Goal: Task Accomplishment & Management: Use online tool/utility

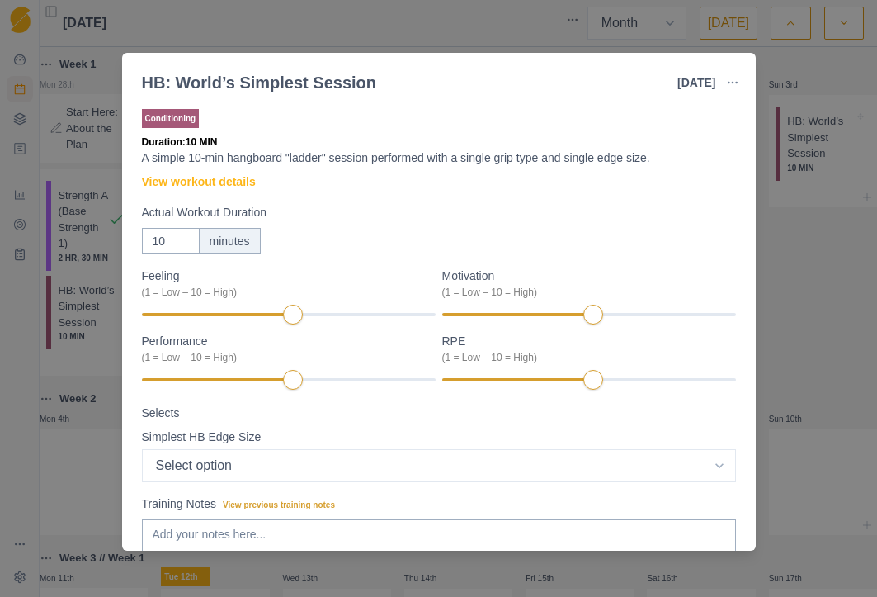
select select "month"
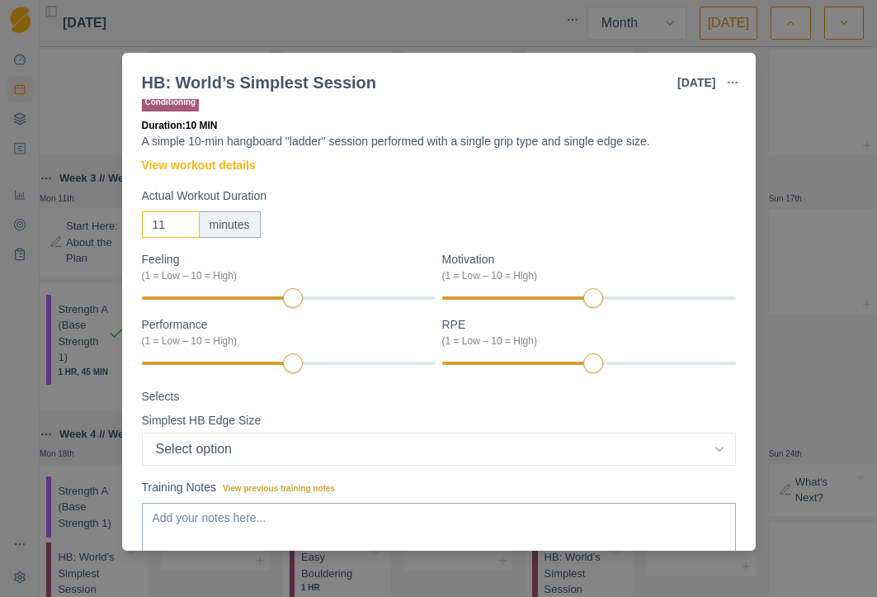
click at [182, 219] on input "11" at bounding box center [171, 224] width 58 height 26
click at [182, 219] on input "12" at bounding box center [171, 224] width 58 height 26
click at [182, 219] on input "13" at bounding box center [171, 224] width 58 height 26
click at [182, 219] on input "14" at bounding box center [171, 224] width 58 height 26
click at [182, 219] on input "15" at bounding box center [171, 224] width 58 height 26
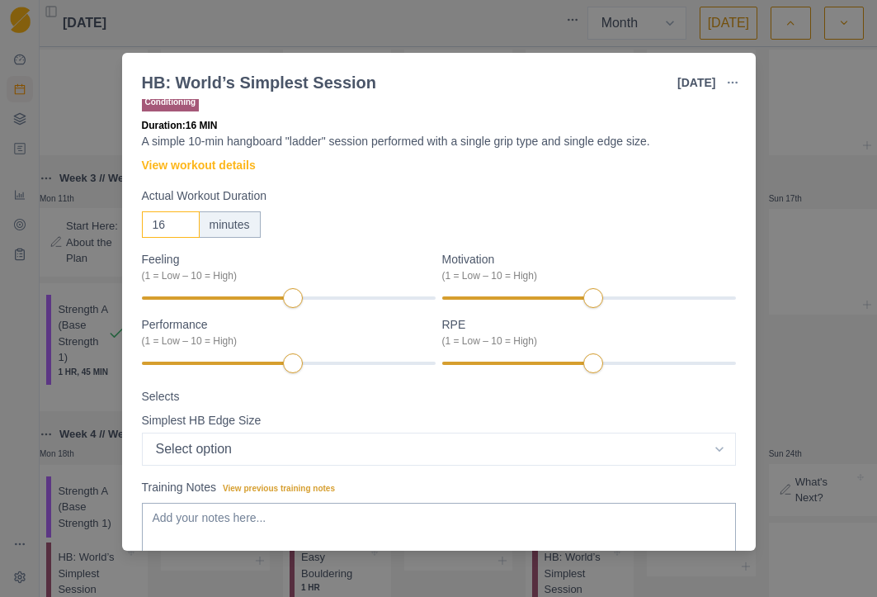
click at [182, 219] on input "16" at bounding box center [171, 224] width 58 height 26
click at [182, 219] on input "17" at bounding box center [171, 224] width 58 height 26
click at [182, 219] on input "18" at bounding box center [171, 224] width 58 height 26
click at [182, 219] on input "19" at bounding box center [171, 224] width 58 height 26
type input "20"
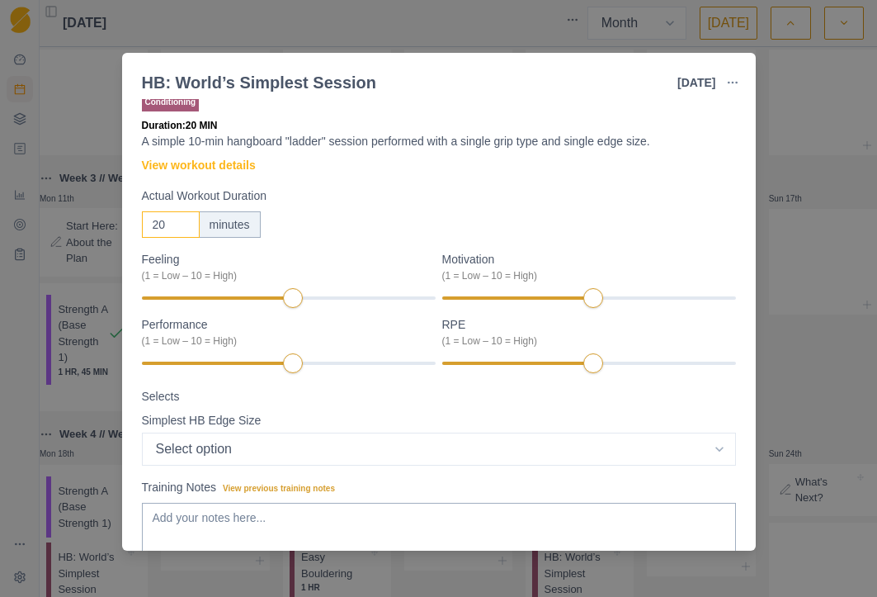
click at [182, 219] on input "20" at bounding box center [171, 224] width 58 height 26
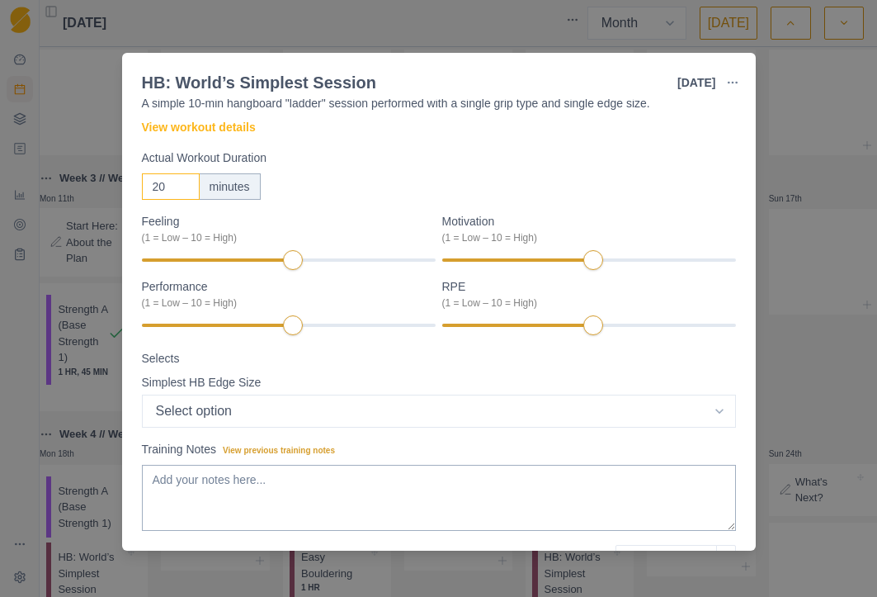
scroll to position [65, 0]
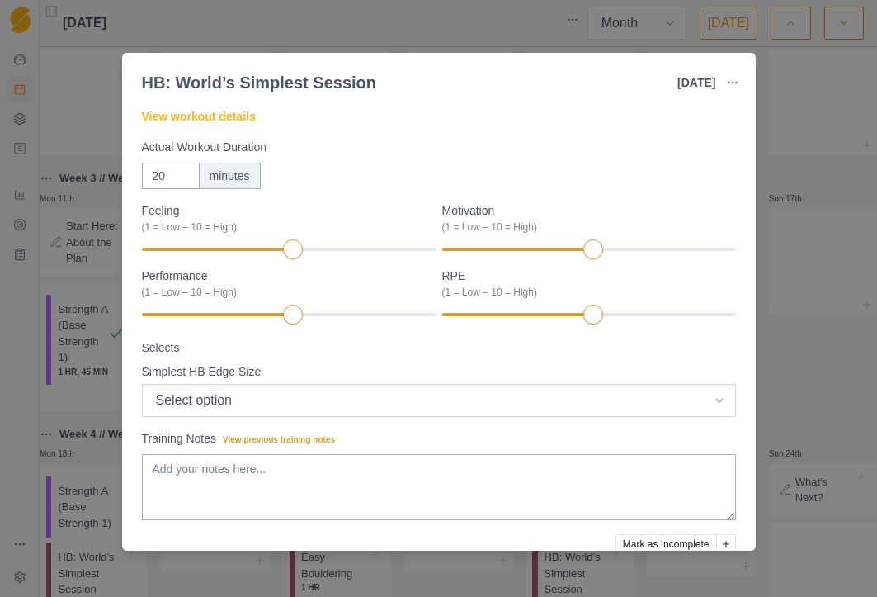
click at [302, 404] on select "Select option Bar HB Jug 30mm 25mm 20mm 15mm 10mm" at bounding box center [439, 400] width 594 height 33
select select "5"
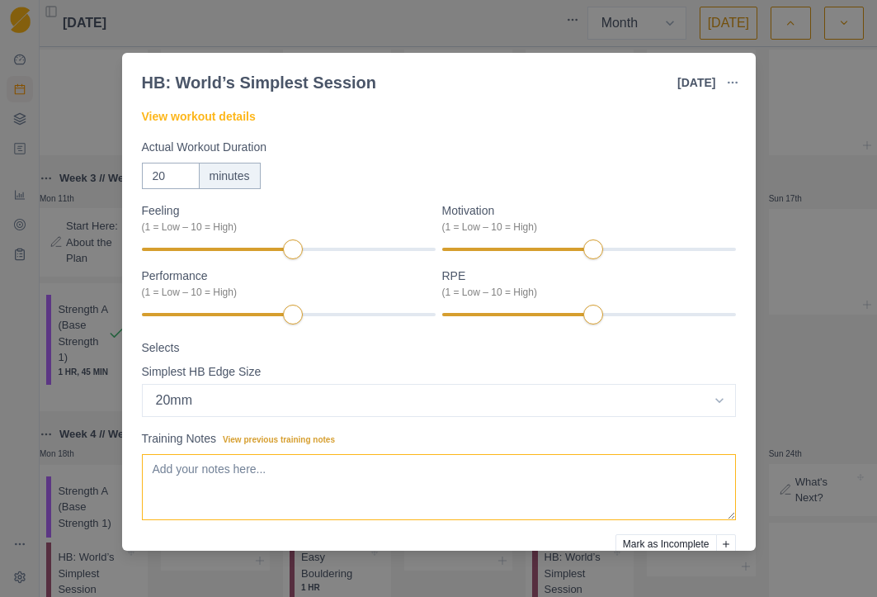
click at [329, 471] on textarea "Training Notes View previous training notes" at bounding box center [439, 487] width 594 height 66
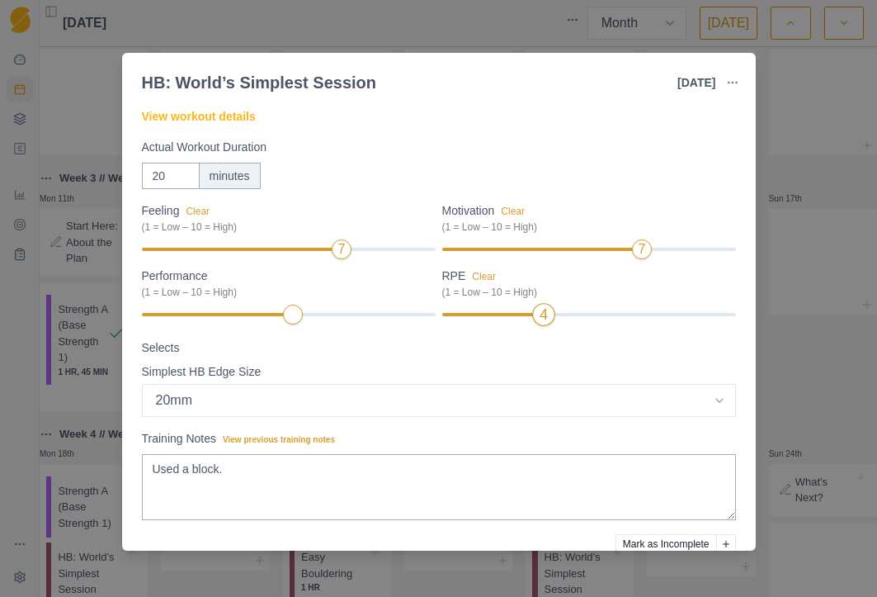
click at [528, 318] on div "4" at bounding box center [589, 315] width 294 height 12
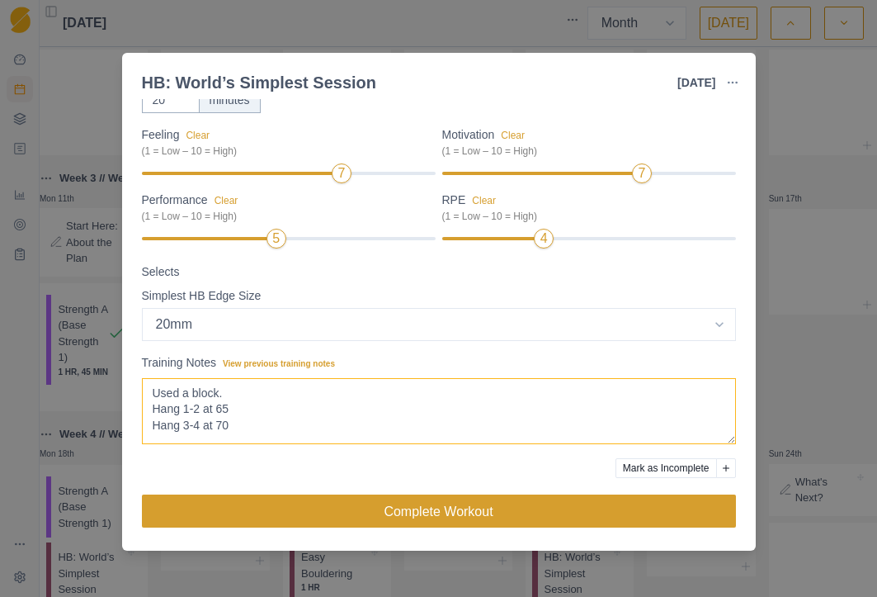
type textarea "Used a block. Hang 1-2 at 65 Hang 3-4 at 70"
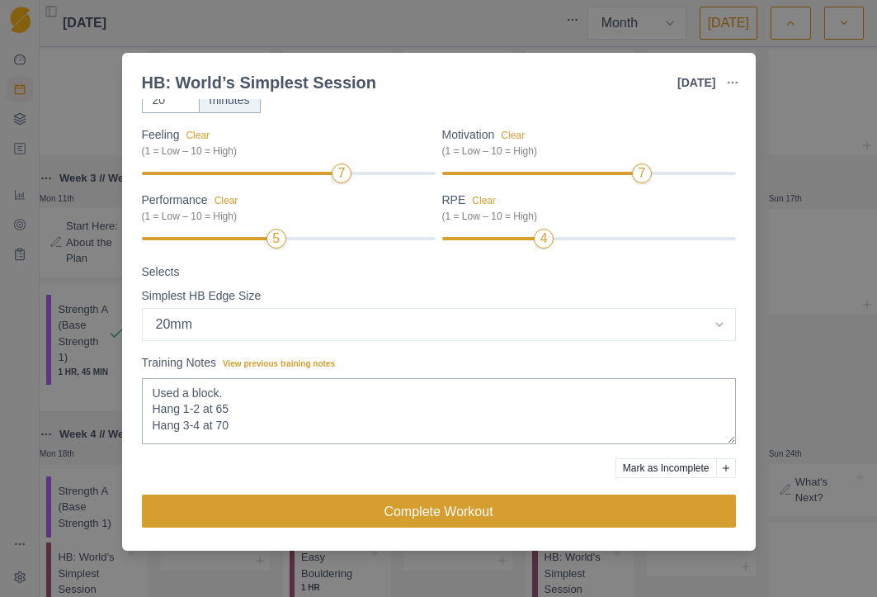
click at [442, 517] on button "Complete Workout" at bounding box center [439, 510] width 594 height 33
